Goal: Check status

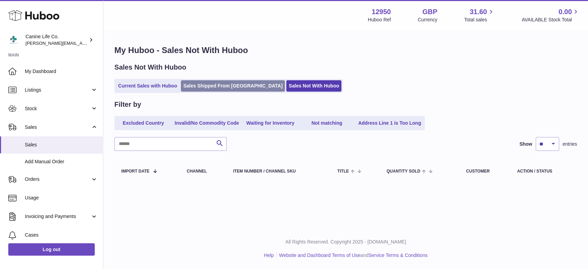
click at [207, 87] on link "Sales Shipped From [GEOGRAPHIC_DATA]" at bounding box center [233, 85] width 104 height 11
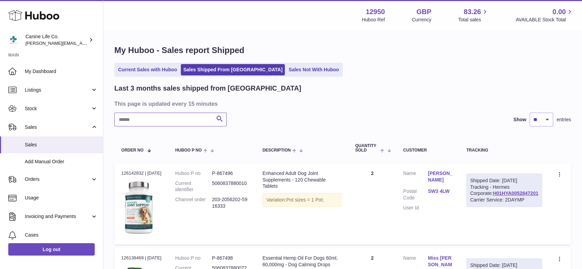
click at [181, 121] on input "text" at bounding box center [170, 120] width 112 height 14
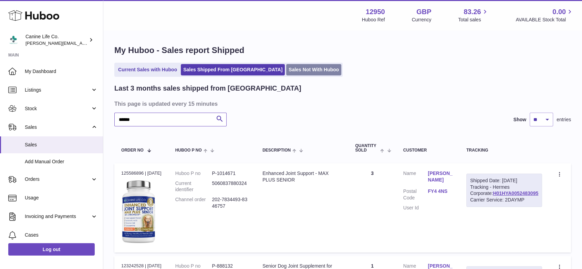
type input "******"
click at [286, 68] on link "Sales Not With Huboo" at bounding box center [313, 69] width 55 height 11
